Goal: Information Seeking & Learning: Compare options

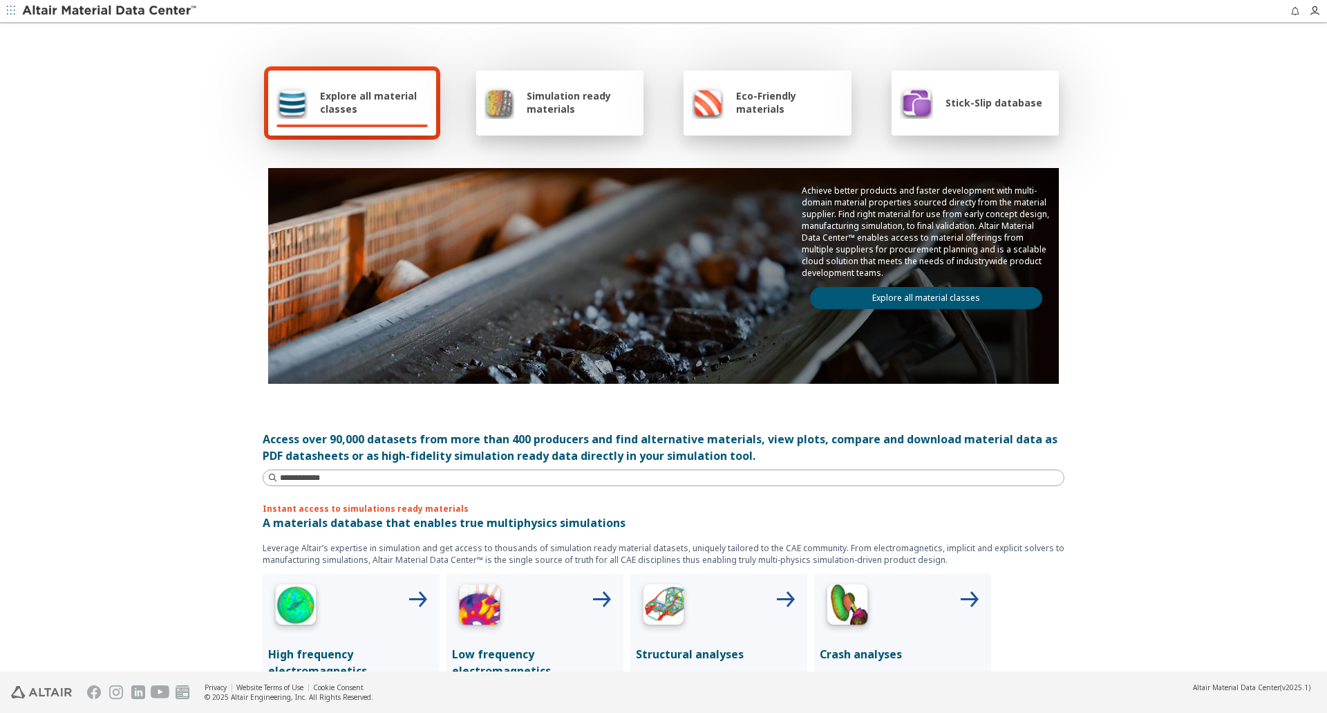
click at [362, 104] on span "Explore all material classes" at bounding box center [374, 102] width 108 height 26
click at [901, 293] on link "Explore all material classes" at bounding box center [926, 298] width 232 height 22
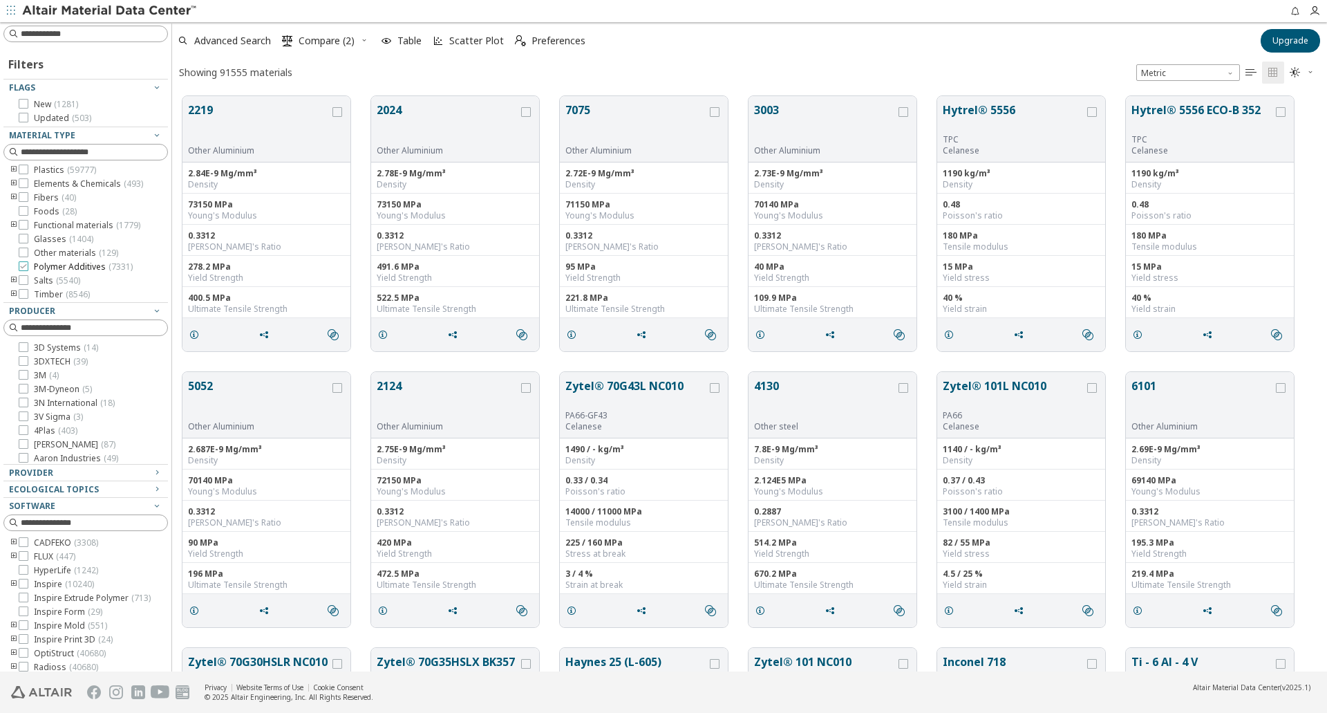
scroll to position [28, 0]
click at [24, 265] on icon at bounding box center [24, 266] width 10 height 10
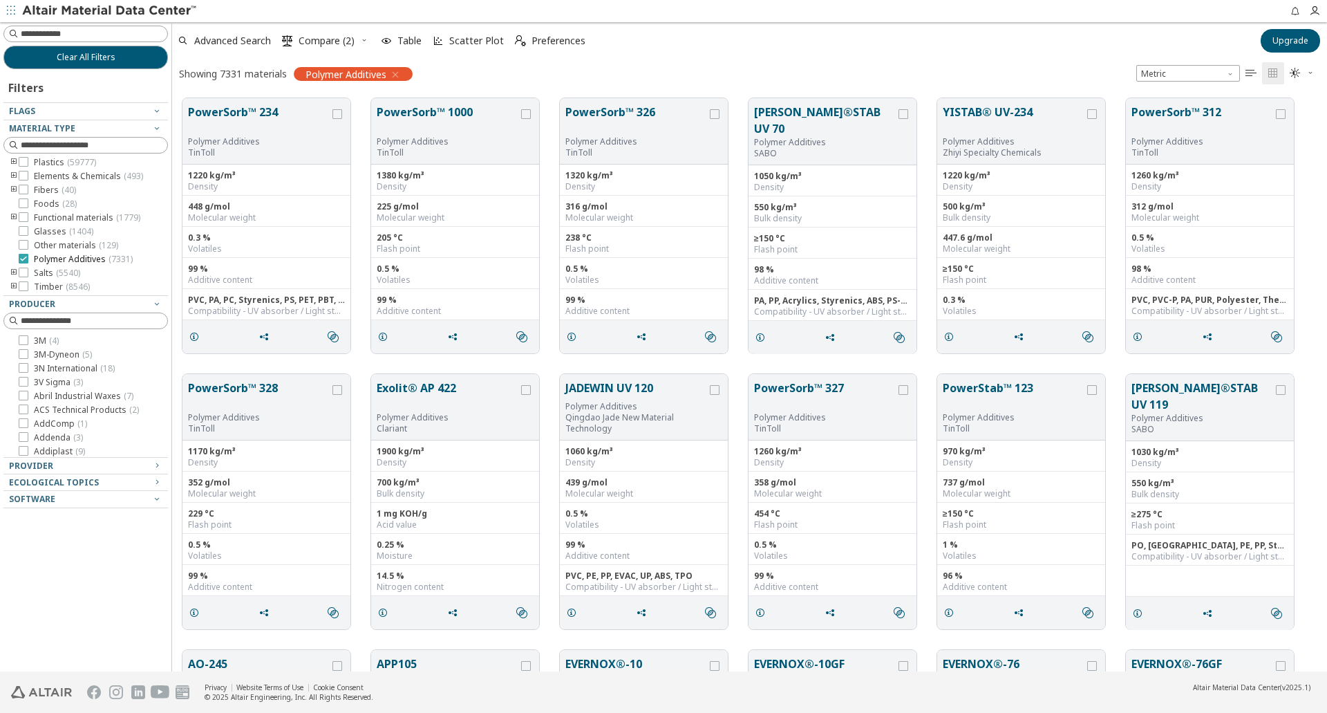
click at [25, 256] on icon at bounding box center [24, 259] width 10 height 10
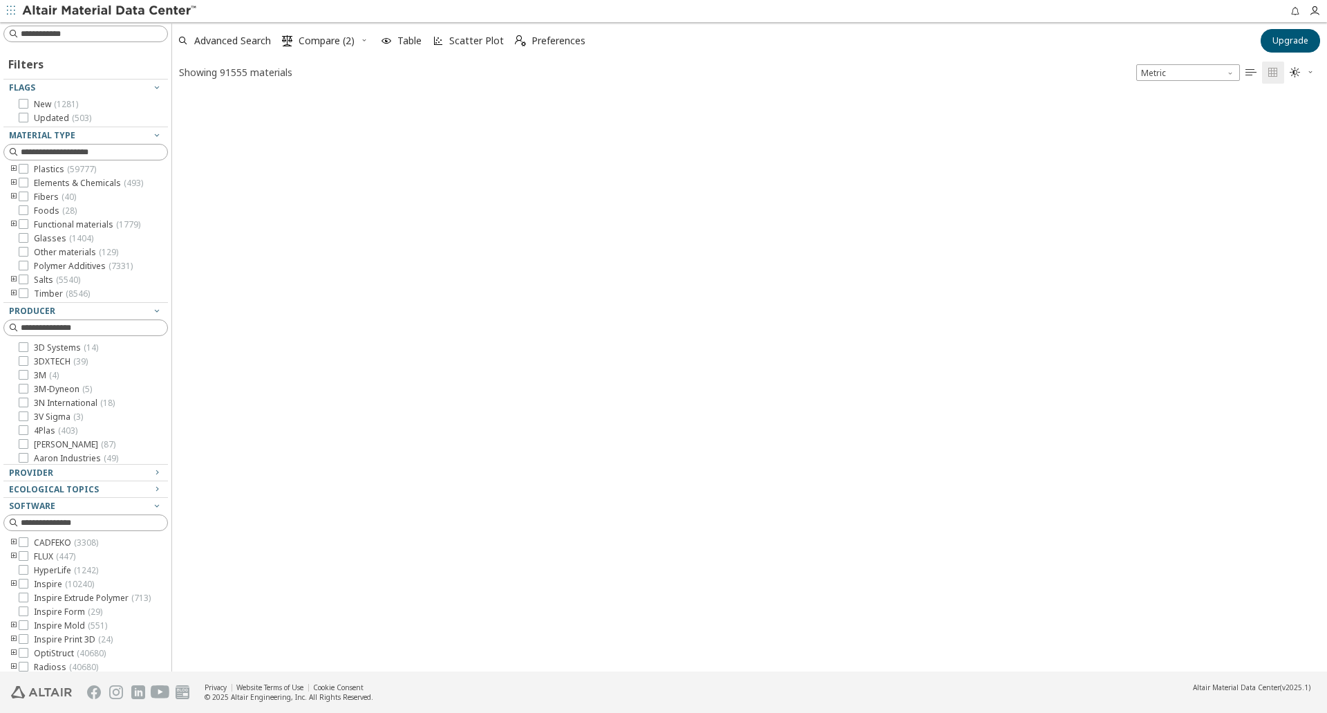
scroll to position [575, 1145]
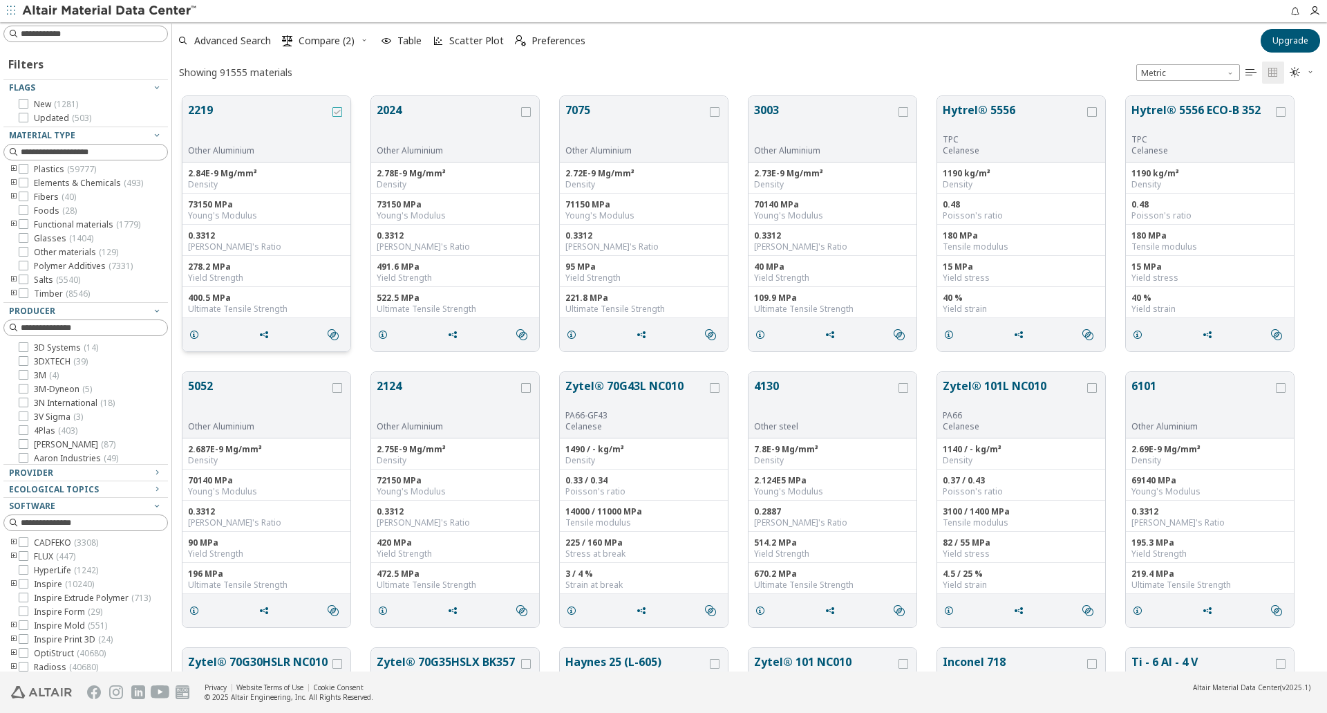
click at [335, 114] on icon "grid" at bounding box center [338, 112] width 10 height 10
click at [525, 110] on icon "grid" at bounding box center [526, 112] width 10 height 10
click at [318, 38] on span "Compare (4)" at bounding box center [327, 41] width 56 height 10
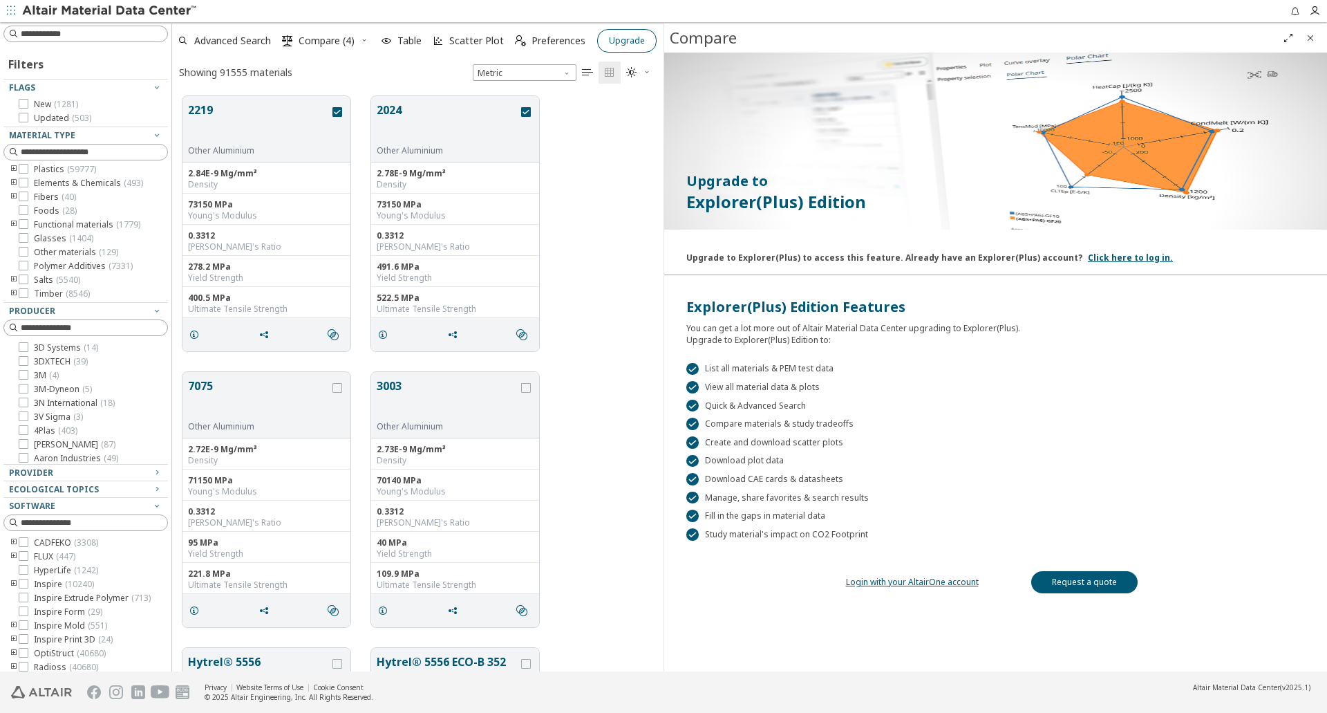
click at [1307, 37] on icon "Close" at bounding box center [1310, 37] width 11 height 11
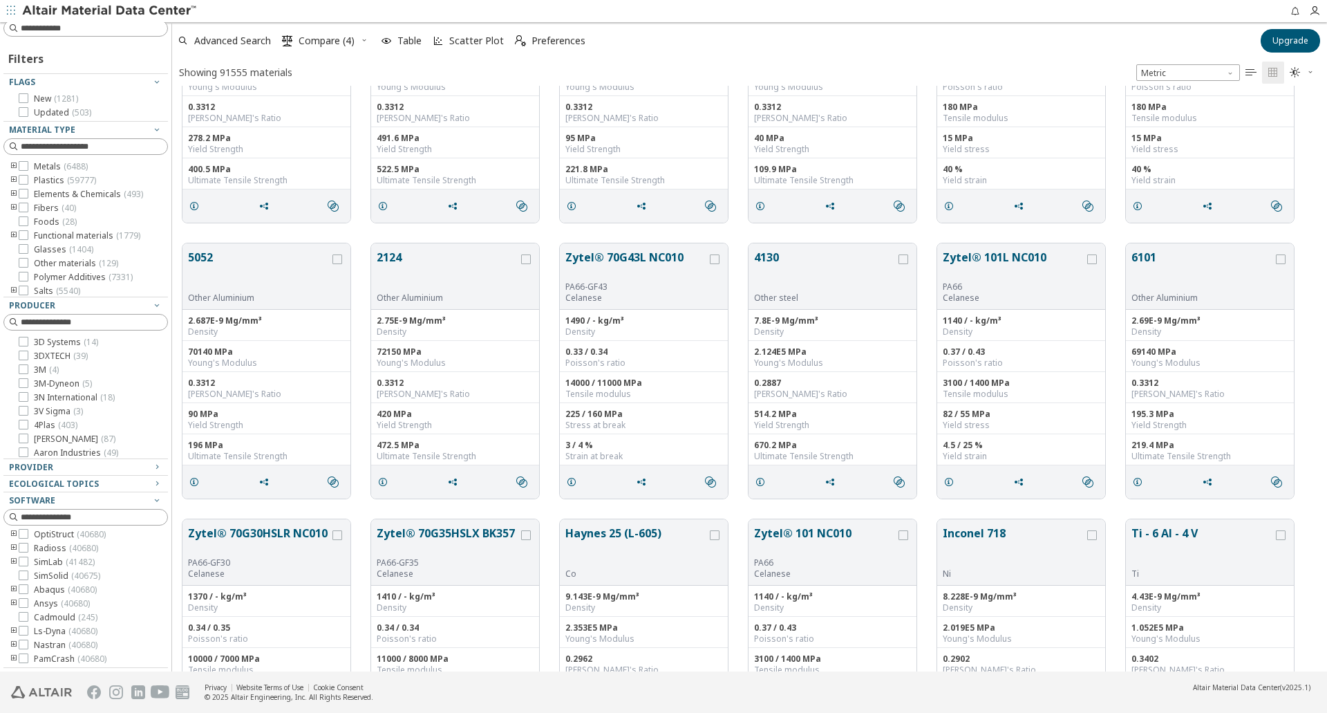
scroll to position [0, 0]
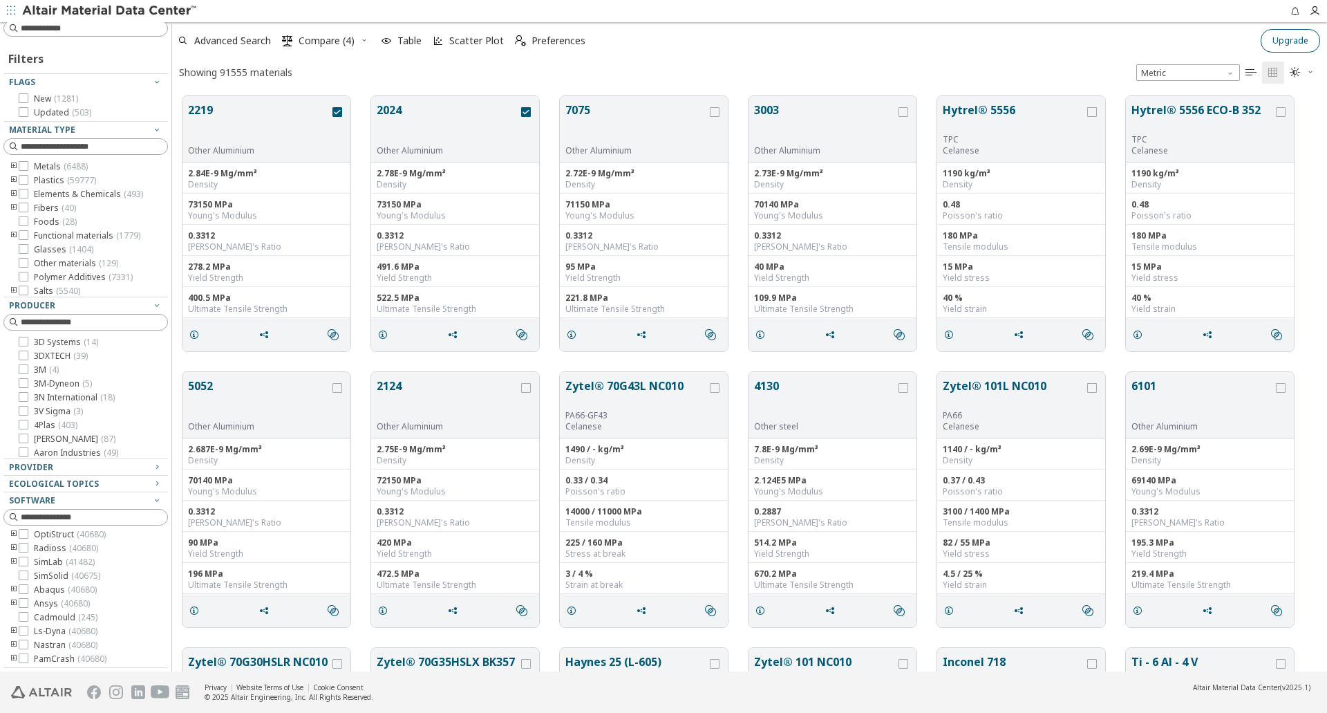
click at [1280, 36] on span "Upgrade" at bounding box center [1291, 40] width 36 height 11
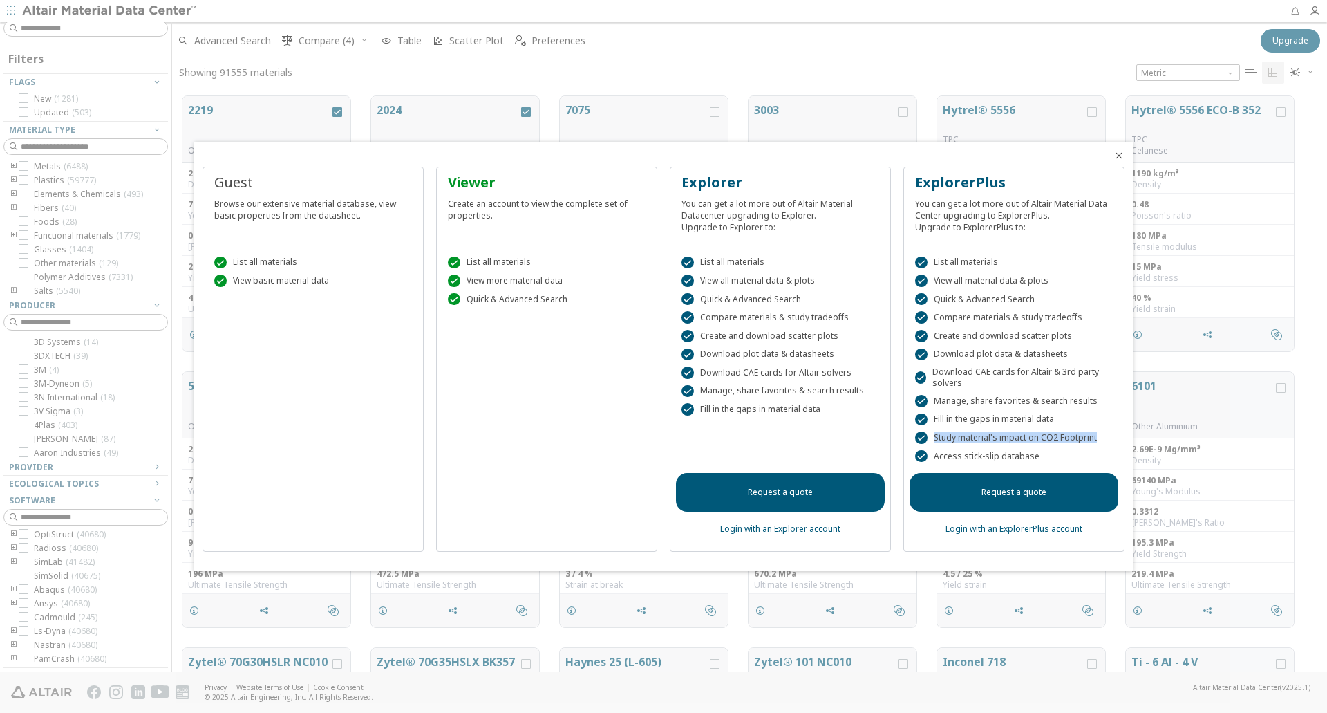
drag, startPoint x: 934, startPoint y: 437, endPoint x: 1093, endPoint y: 439, distance: 159.0
click at [1093, 439] on div " Study material's impact on CO2 Footprint" at bounding box center [1014, 437] width 198 height 12
drag, startPoint x: 1093, startPoint y: 437, endPoint x: 1039, endPoint y: 438, distance: 53.9
click at [1039, 438] on div " Study material's impact on CO2 Footprint" at bounding box center [1014, 437] width 198 height 12
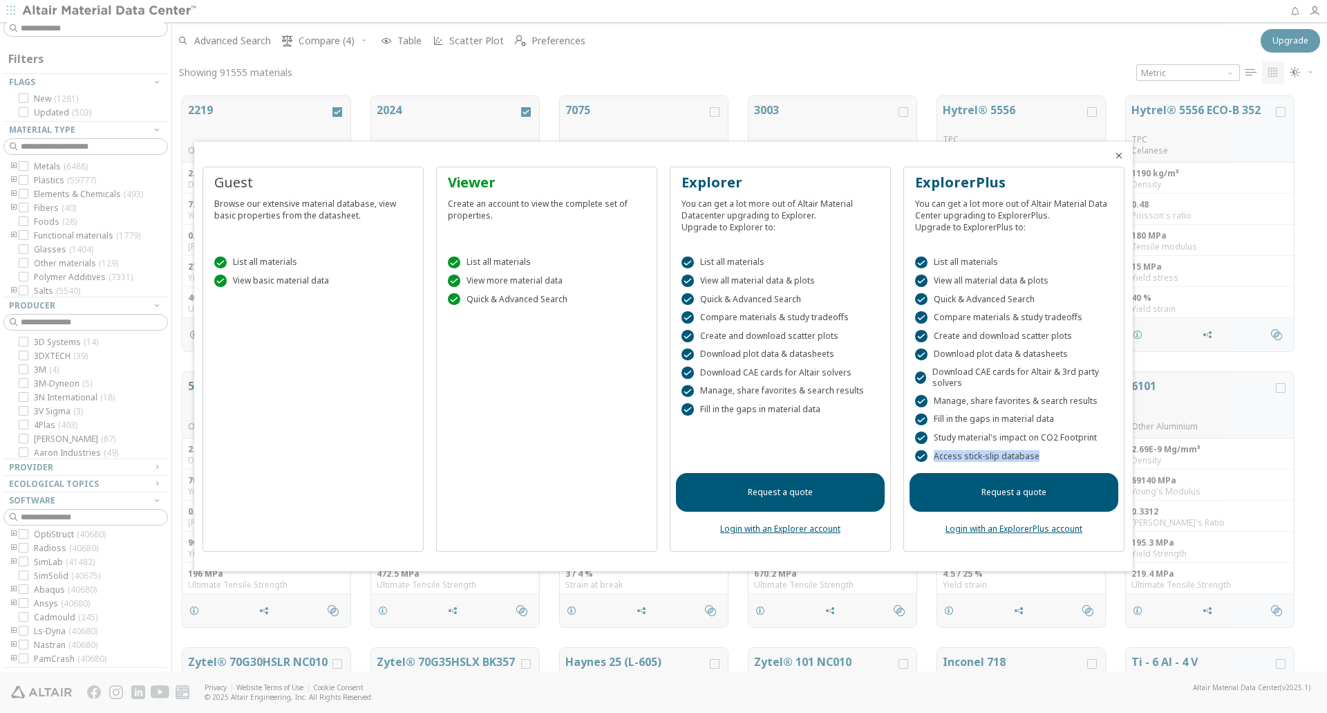
click at [1032, 457] on div " Access stick-slip database" at bounding box center [1014, 456] width 198 height 12
click at [968, 460] on div " Access stick-slip database" at bounding box center [1014, 456] width 198 height 12
drag, startPoint x: 701, startPoint y: 319, endPoint x: 843, endPoint y: 319, distance: 142.4
click at [843, 319] on div " Compare materials & study tradeoffs" at bounding box center [781, 317] width 198 height 12
click at [1119, 151] on icon "Close" at bounding box center [1119, 155] width 11 height 11
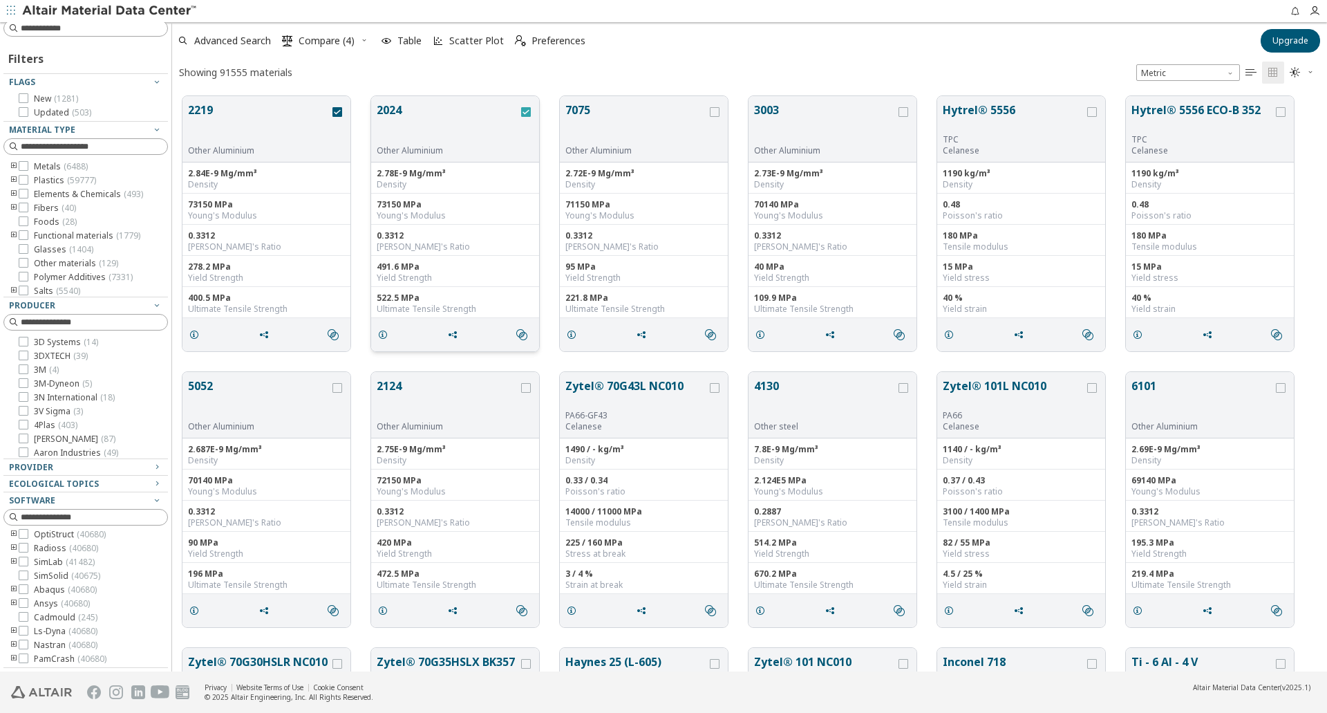
click at [528, 111] on icon "grid" at bounding box center [526, 112] width 10 height 10
click at [306, 120] on button "2219" at bounding box center [259, 124] width 142 height 44
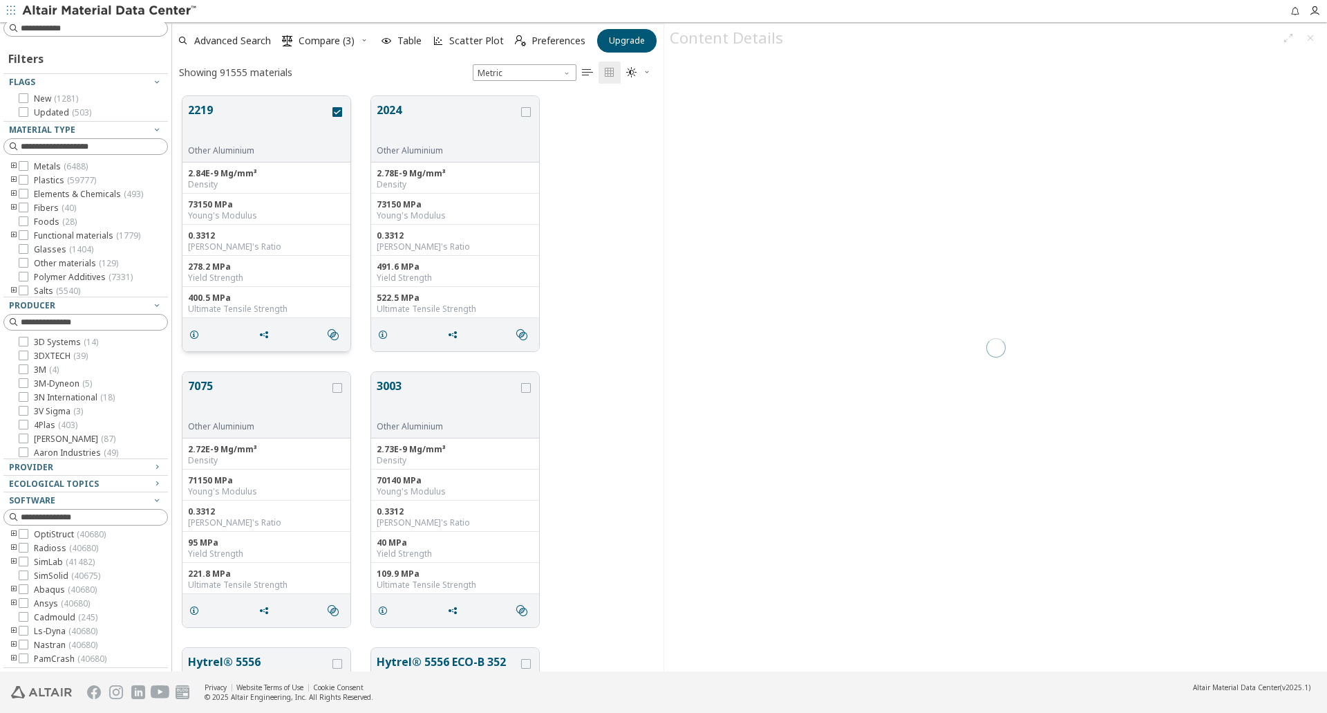
scroll to position [575, 481]
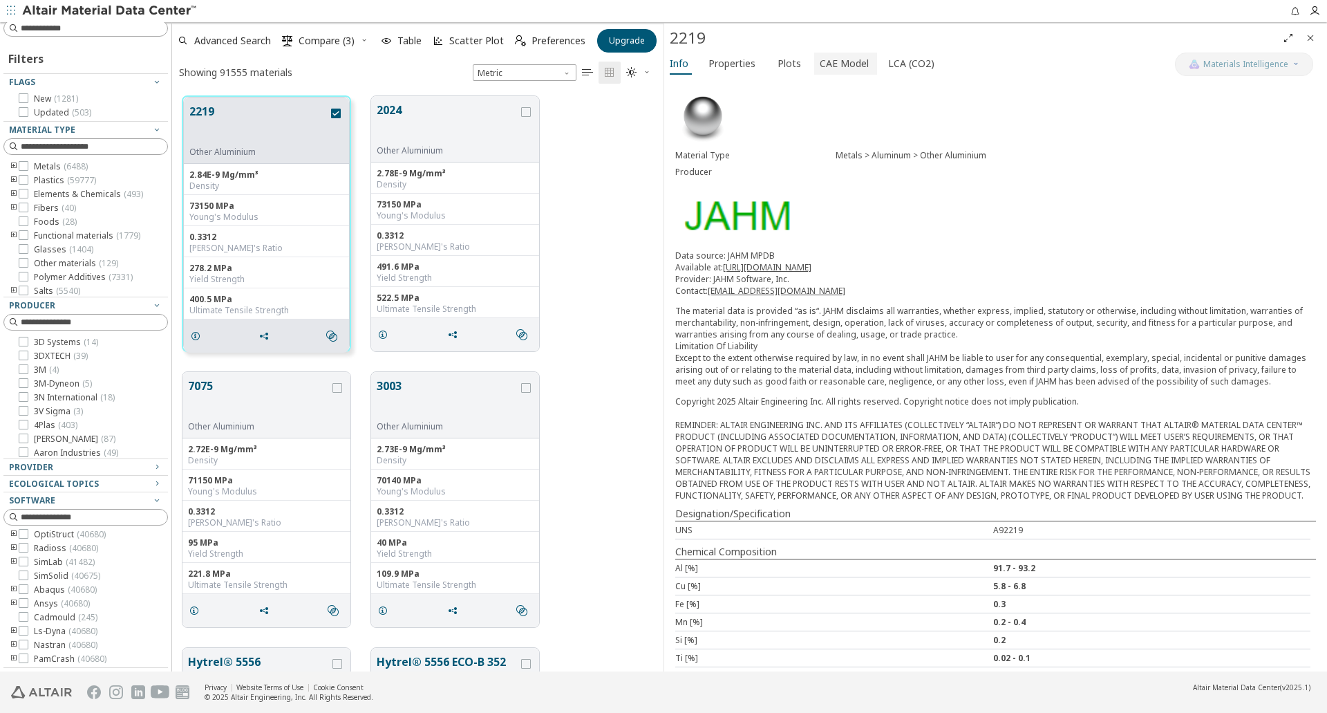
click at [843, 67] on span "CAE Model" at bounding box center [844, 64] width 49 height 22
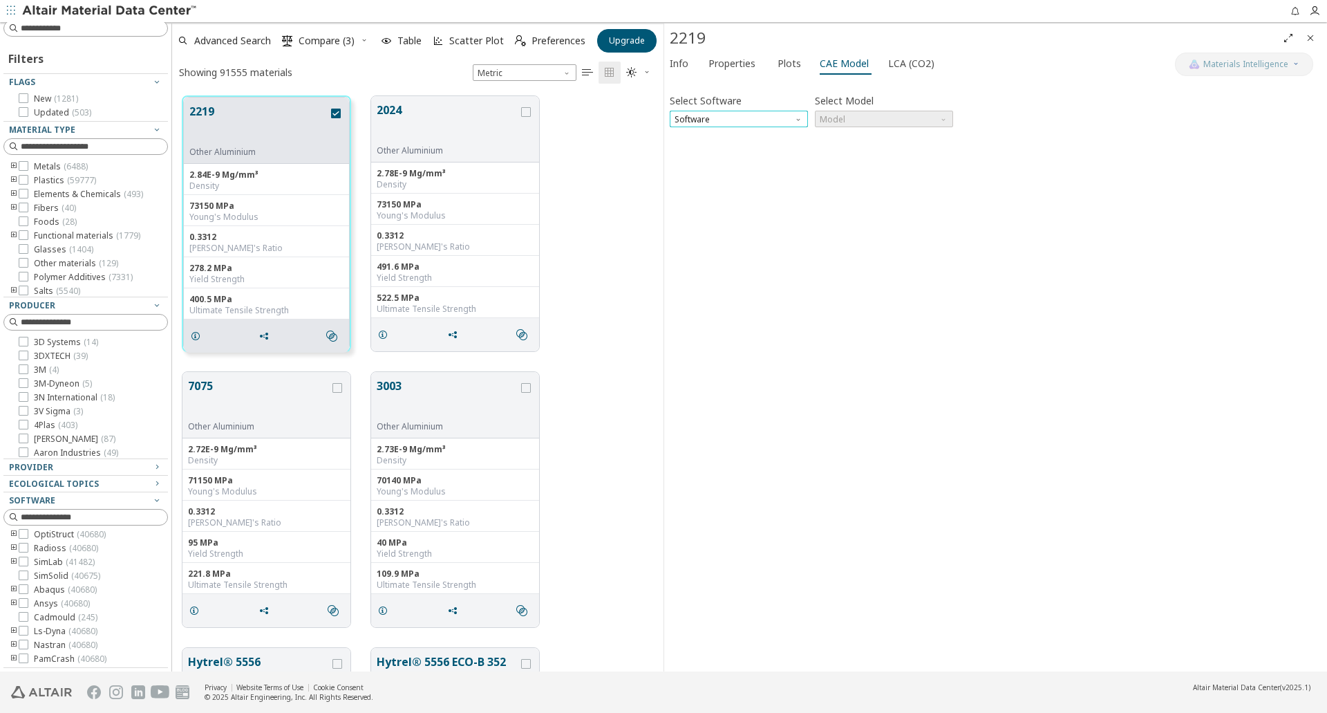
click at [769, 120] on span "Software" at bounding box center [739, 119] width 138 height 17
click at [704, 150] on span "OptiStruct" at bounding box center [696, 152] width 40 height 11
click at [855, 121] on span "Model" at bounding box center [884, 119] width 138 height 17
click at [1309, 37] on icon "Close" at bounding box center [1310, 37] width 11 height 11
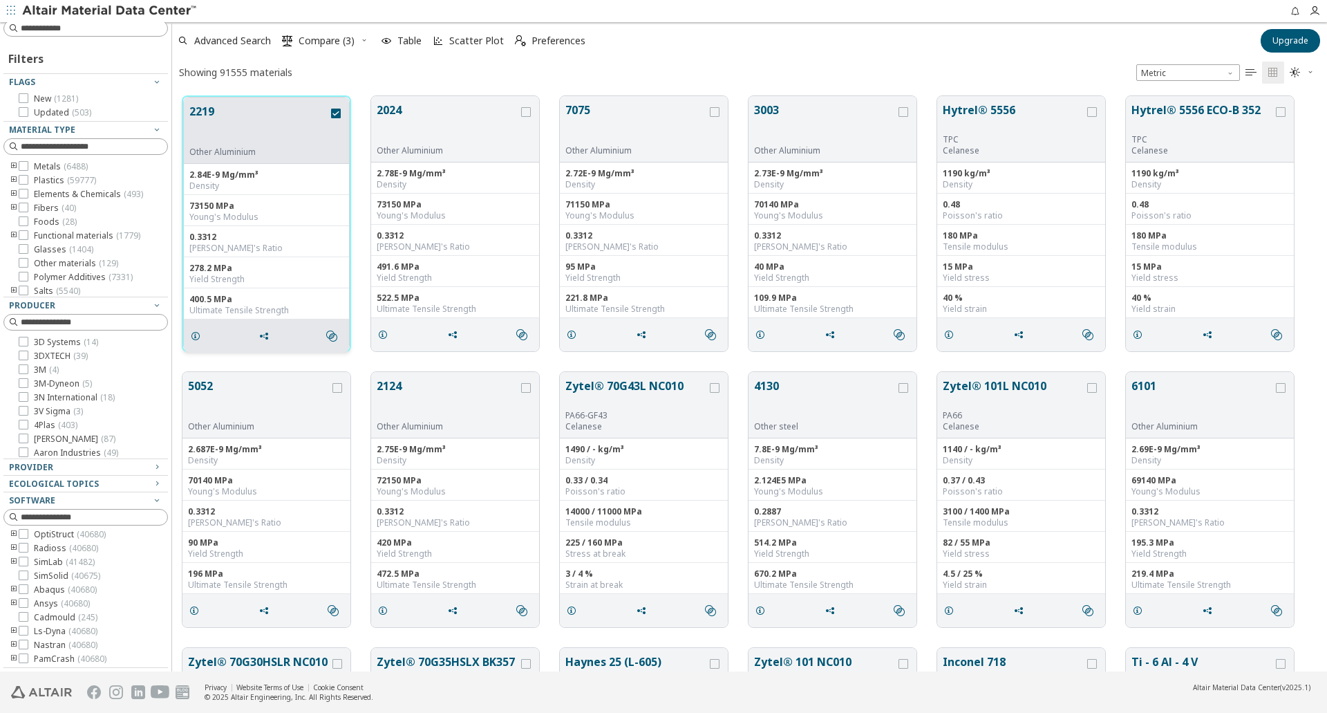
click at [292, 138] on button "2219" at bounding box center [258, 125] width 139 height 44
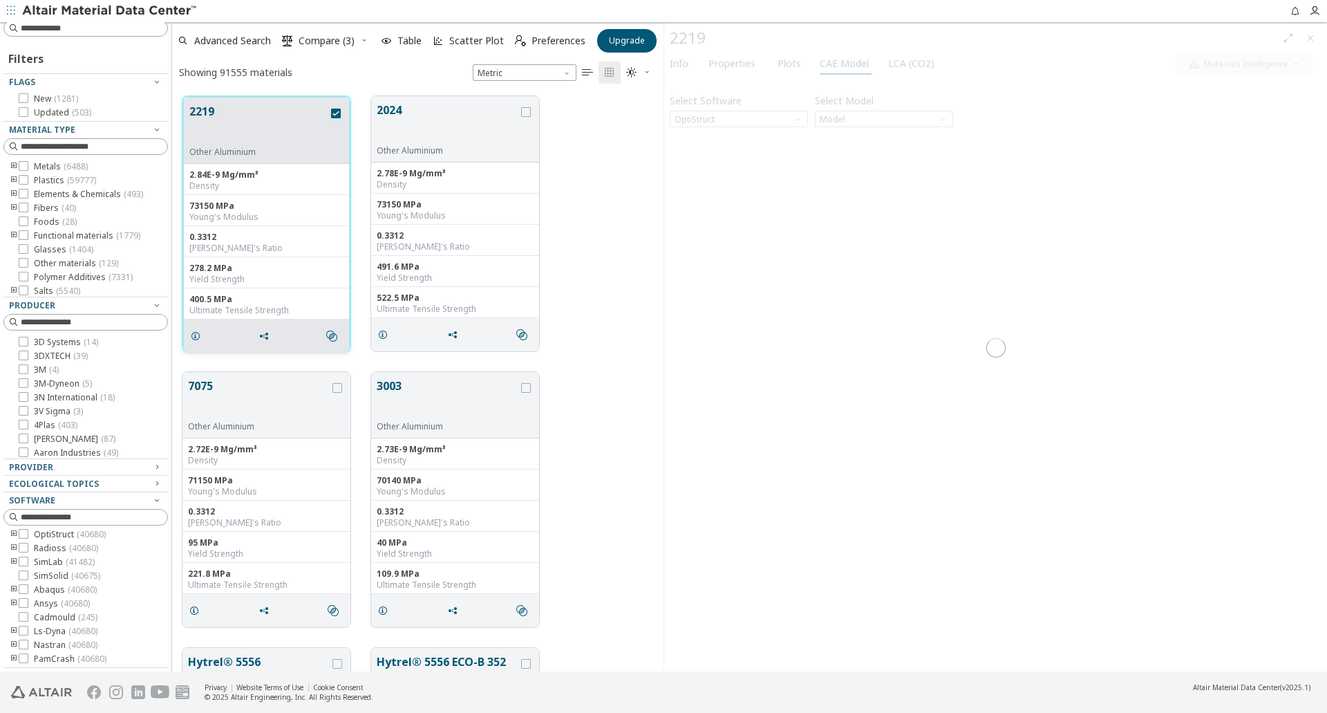
scroll to position [575, 481]
click at [680, 68] on span "Info" at bounding box center [679, 64] width 19 height 22
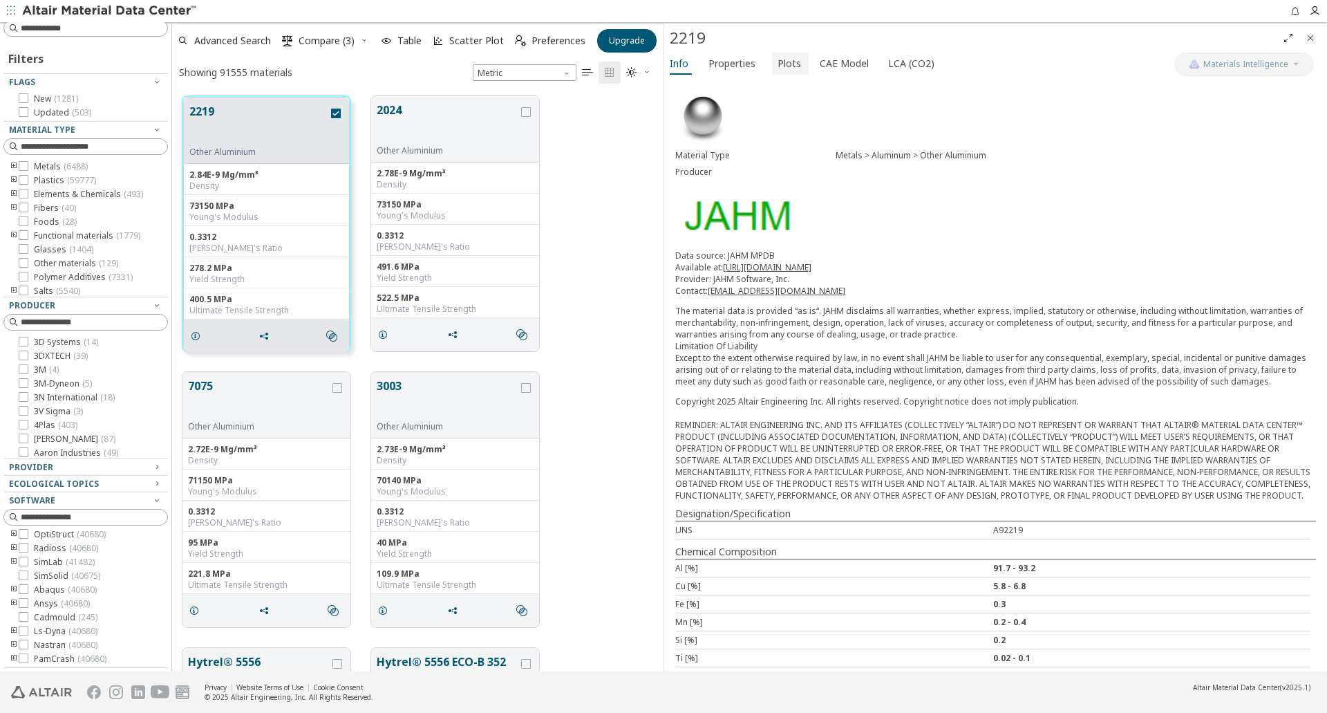
click at [779, 62] on span "Plots" at bounding box center [790, 64] width 24 height 22
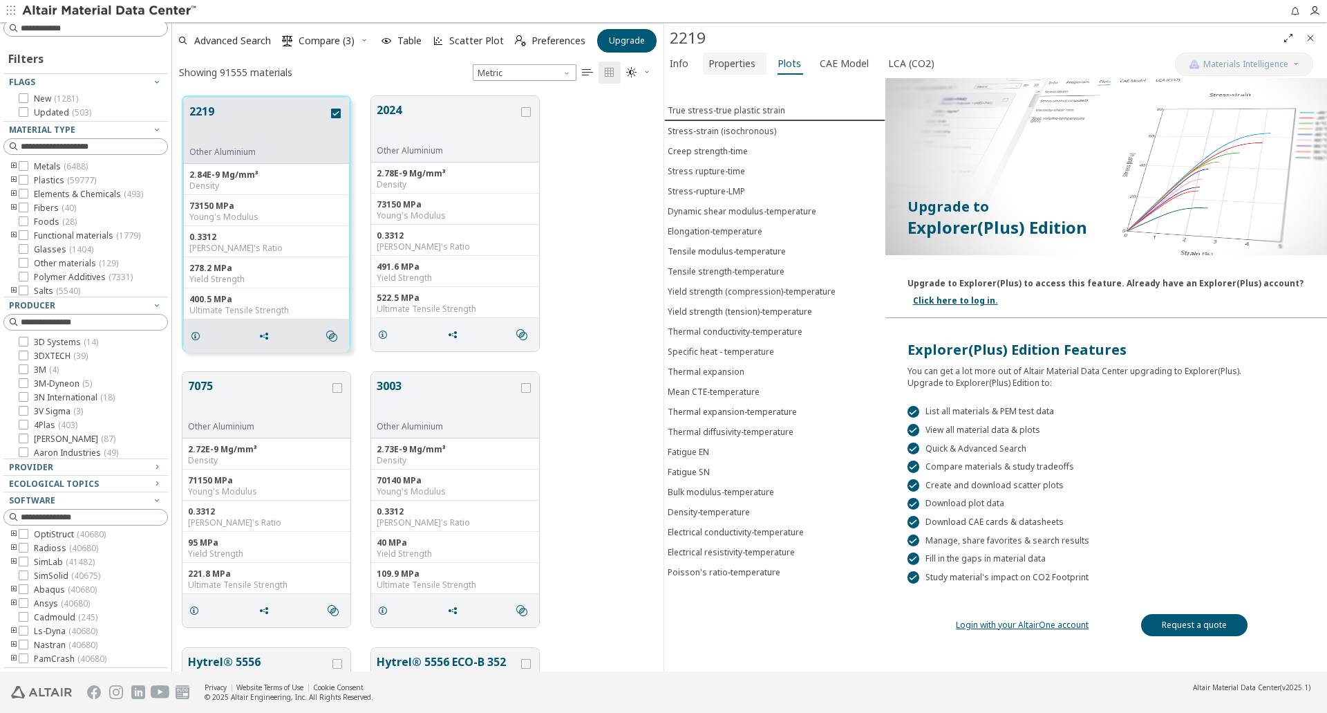
click at [721, 63] on span "Properties" at bounding box center [732, 64] width 47 height 22
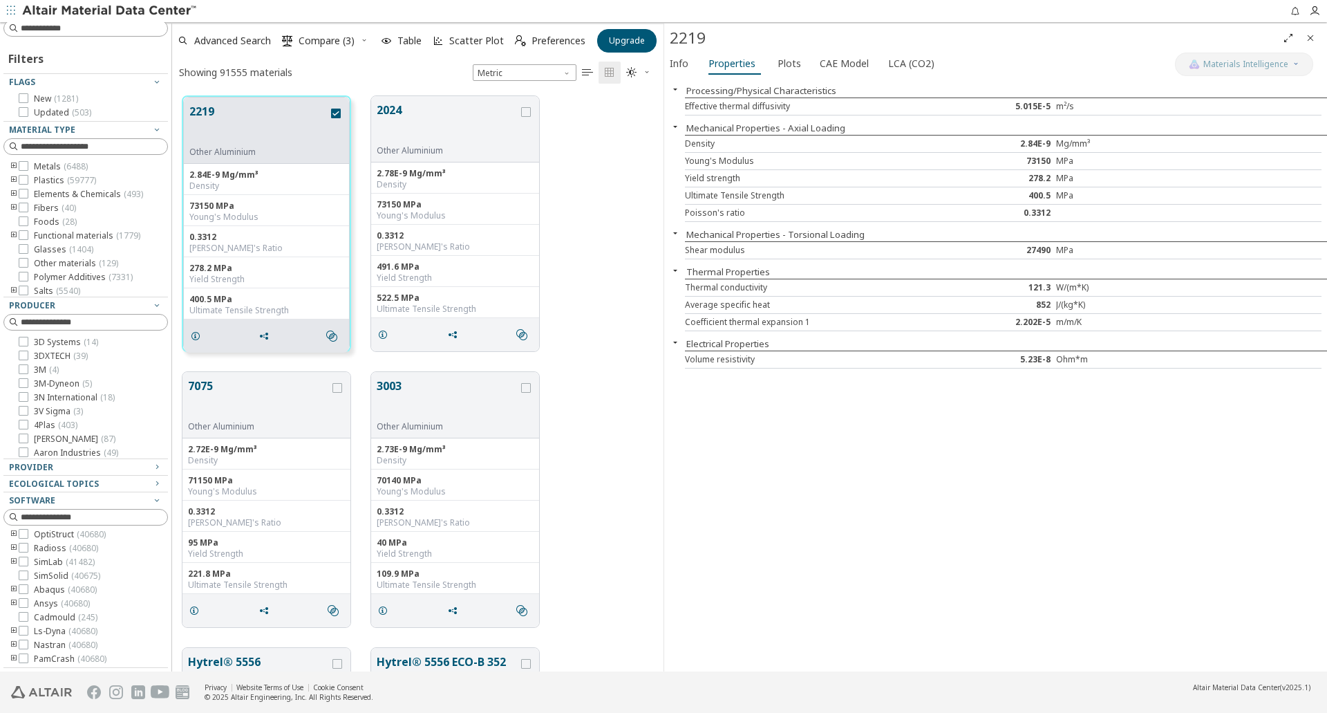
click at [1309, 36] on icon "Close" at bounding box center [1310, 37] width 11 height 11
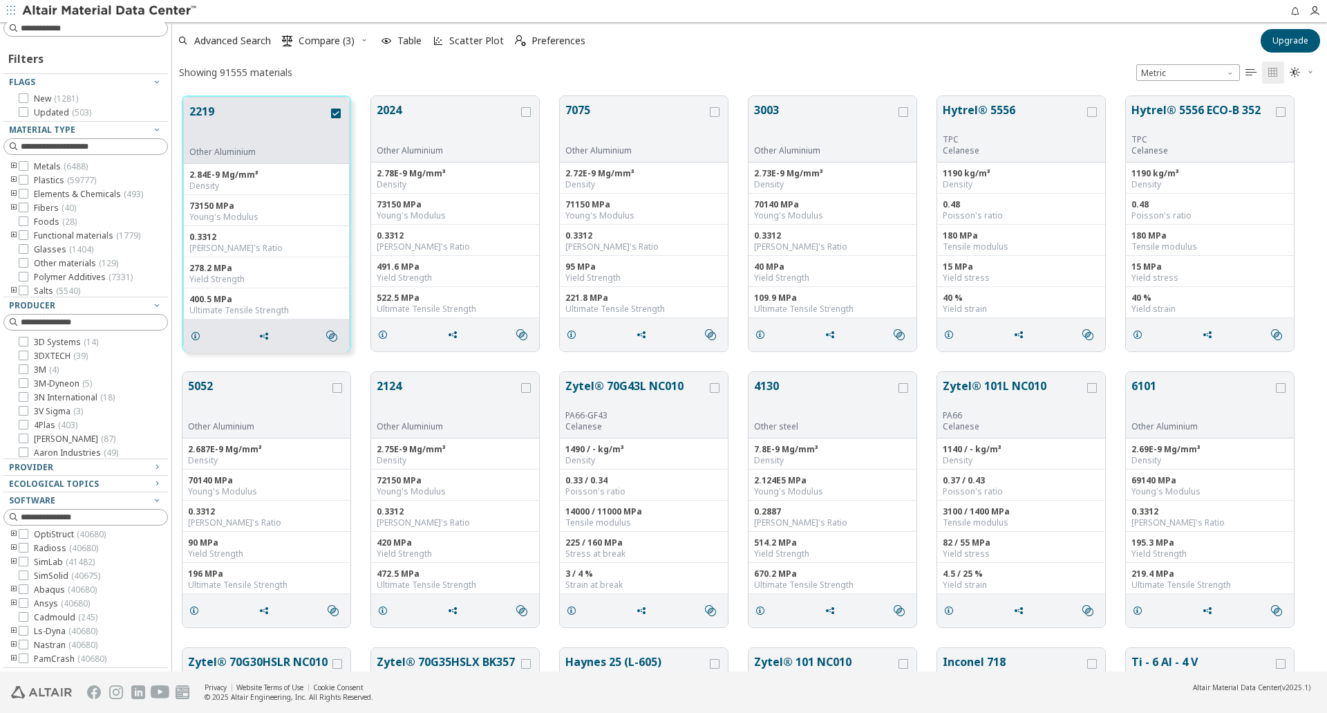
scroll to position [575, 1145]
click at [324, 45] on span "Compare (3)" at bounding box center [327, 41] width 56 height 10
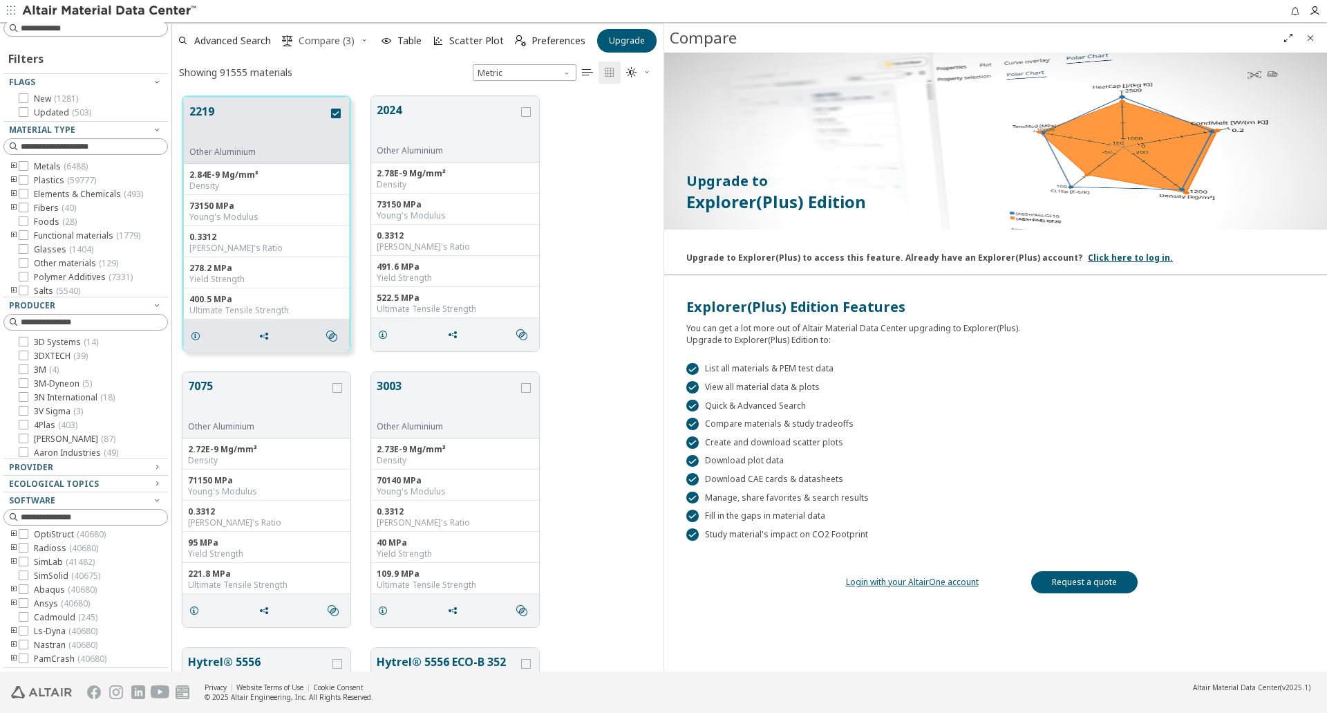
scroll to position [575, 481]
